Goal: Navigation & Orientation: Find specific page/section

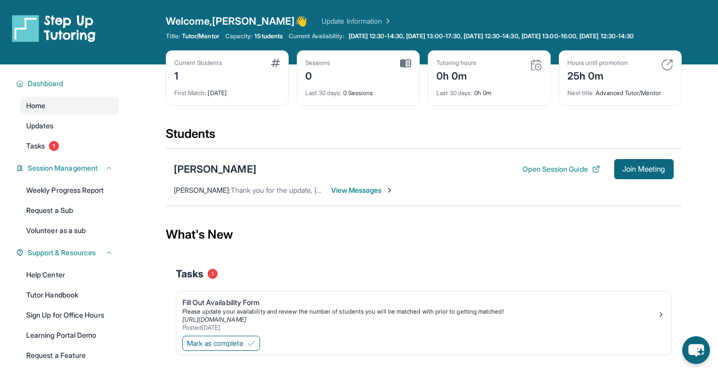
click at [340, 195] on span "View Messages" at bounding box center [362, 190] width 63 height 10
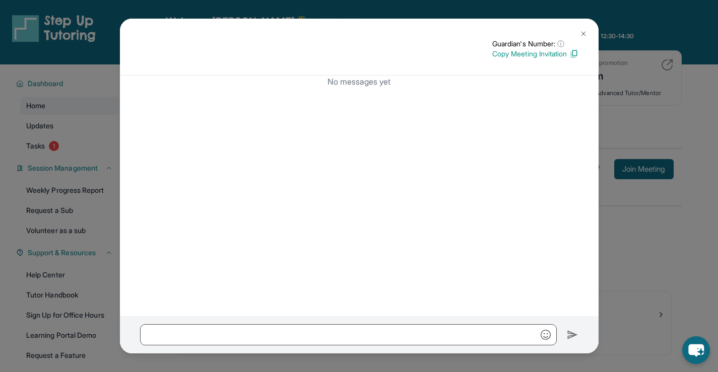
click at [586, 32] on img at bounding box center [583, 34] width 8 height 8
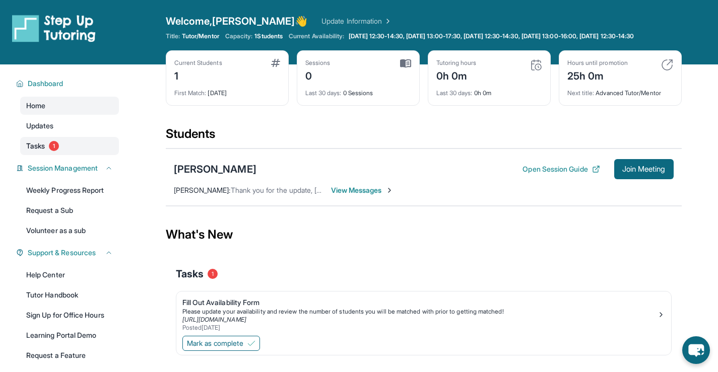
click at [37, 151] on span "Tasks" at bounding box center [35, 146] width 19 height 10
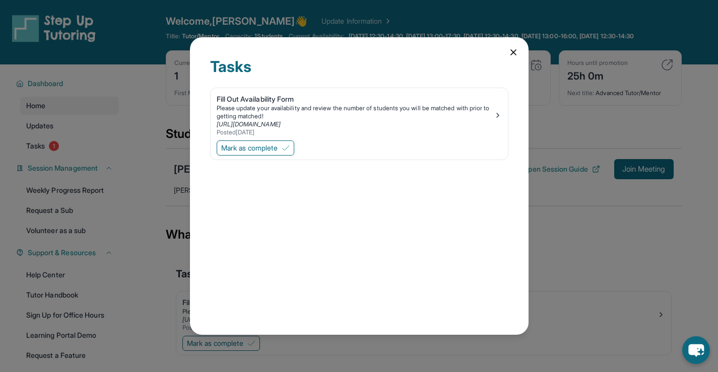
click at [513, 51] on icon at bounding box center [513, 52] width 10 height 10
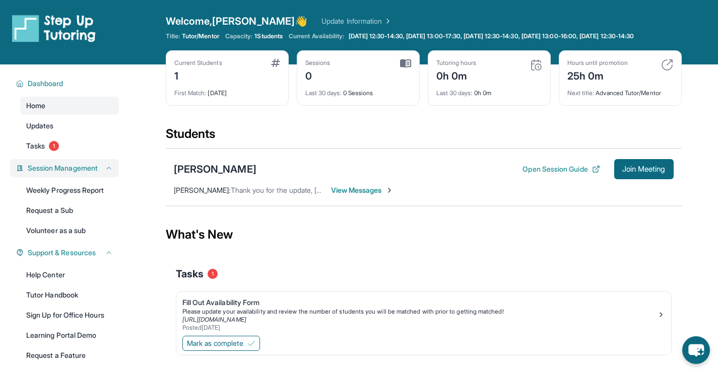
click at [68, 173] on span "Session Management" at bounding box center [63, 168] width 70 height 10
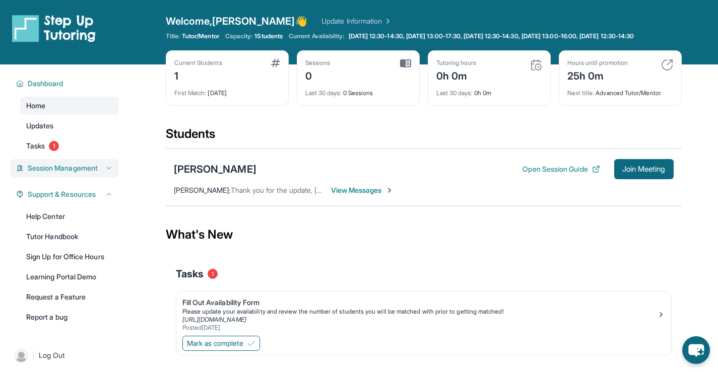
click at [69, 173] on span "Session Management" at bounding box center [63, 168] width 70 height 10
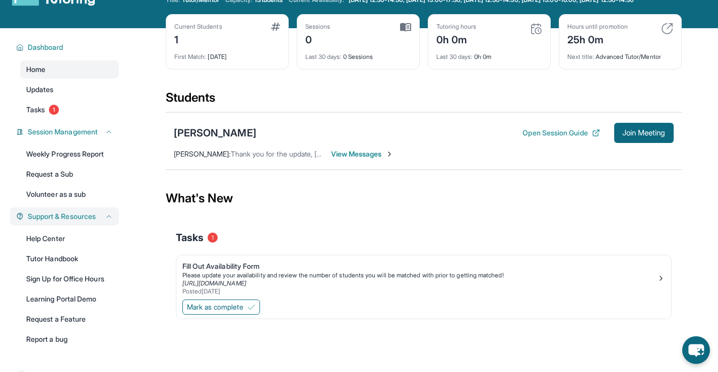
scroll to position [73, 0]
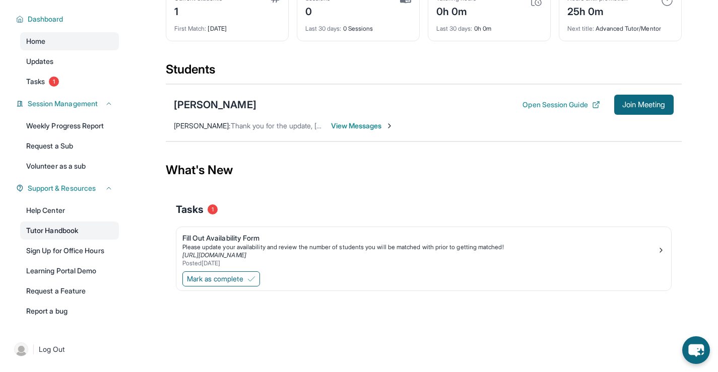
click at [54, 231] on link "Tutor Handbook" at bounding box center [69, 231] width 99 height 18
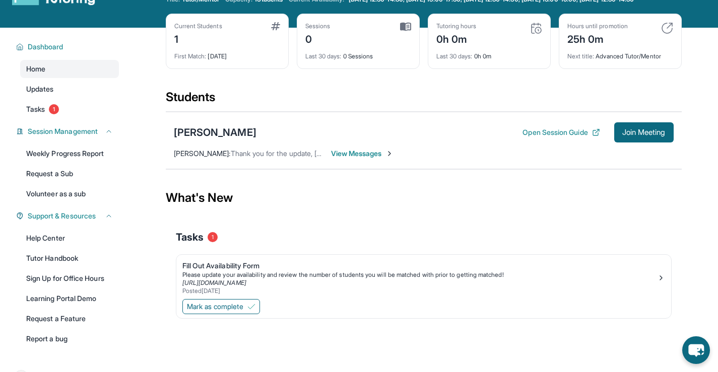
scroll to position [0, 0]
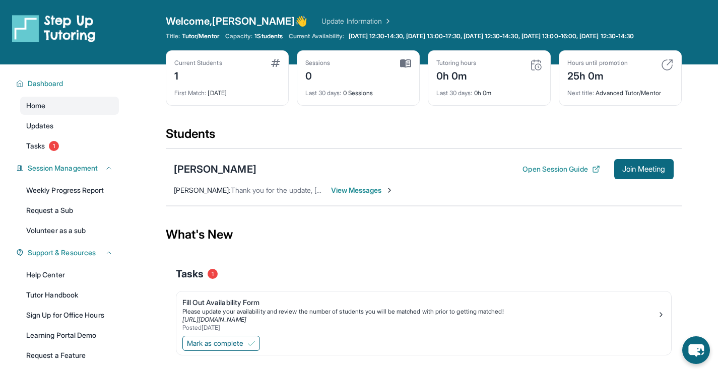
click at [353, 195] on span "View Messages" at bounding box center [362, 190] width 63 height 10
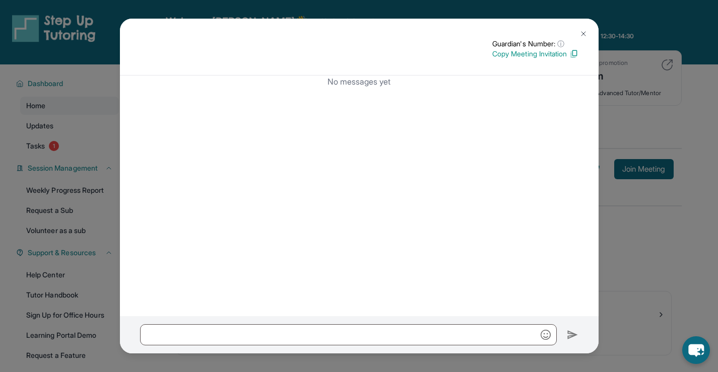
click at [585, 32] on img at bounding box center [583, 34] width 8 height 8
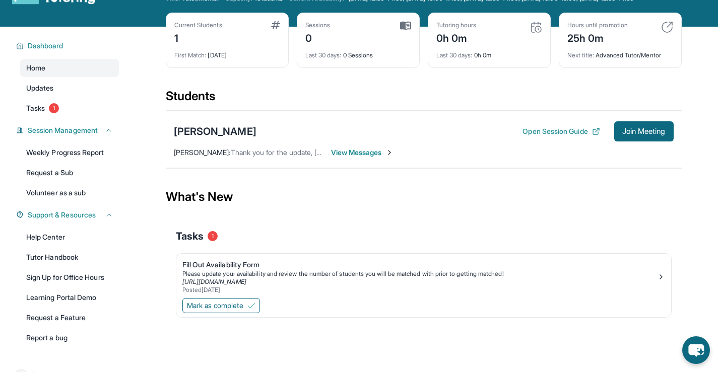
scroll to position [73, 0]
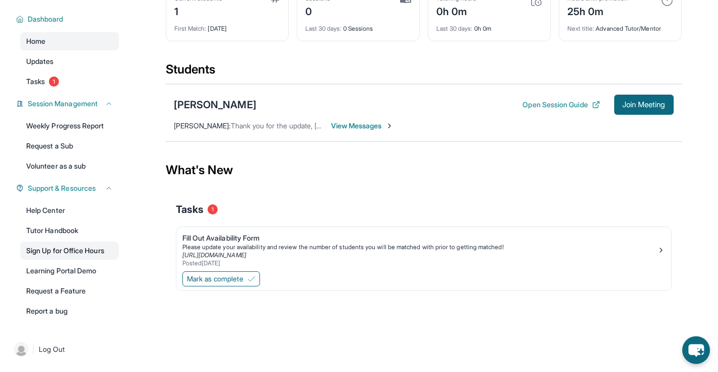
click at [55, 247] on link "Sign Up for Office Hours" at bounding box center [69, 251] width 99 height 18
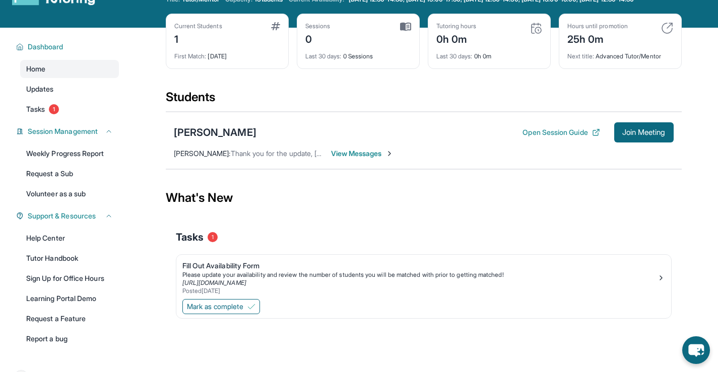
scroll to position [73, 0]
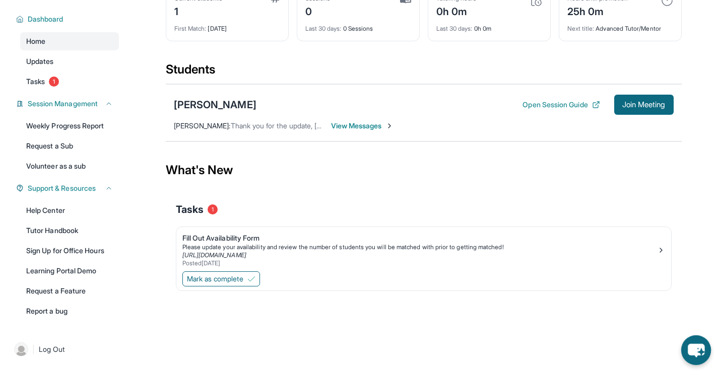
click at [688, 348] on icon "chat-button" at bounding box center [696, 351] width 17 height 14
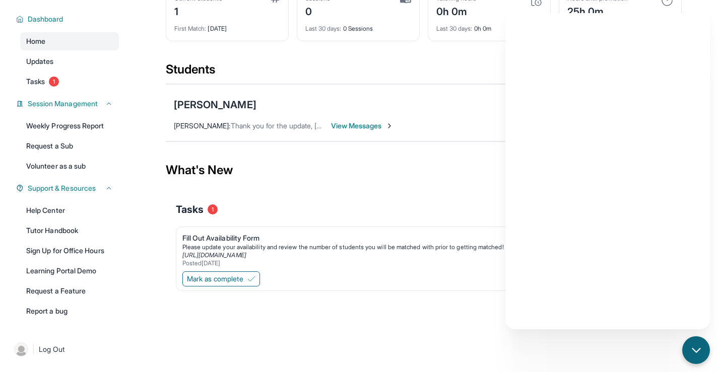
click at [440, 176] on div "What's New" at bounding box center [424, 170] width 516 height 44
drag, startPoint x: 412, startPoint y: 214, endPoint x: 408, endPoint y: 196, distance: 17.7
click at [412, 213] on div "Tasks 1" at bounding box center [424, 210] width 496 height 14
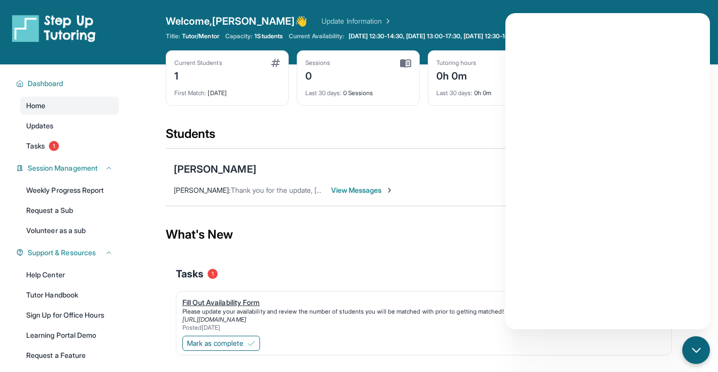
click at [371, 332] on div "Posted [DATE]" at bounding box center [419, 328] width 475 height 8
